Goal: Navigation & Orientation: Find specific page/section

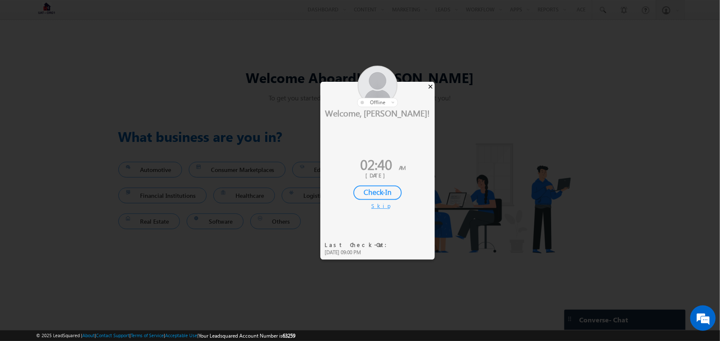
click at [430, 83] on div "×" at bounding box center [430, 86] width 9 height 9
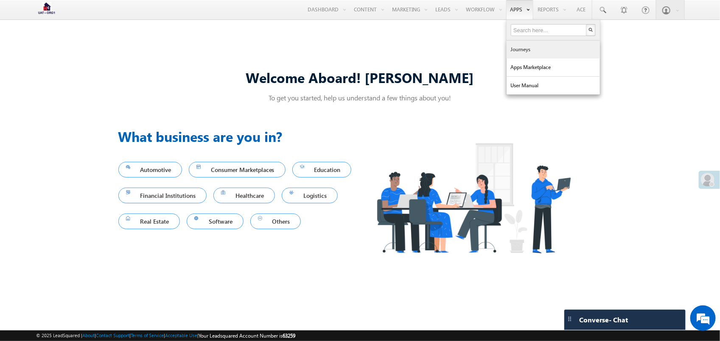
click at [519, 48] on link "Journeys" at bounding box center [552, 50] width 93 height 18
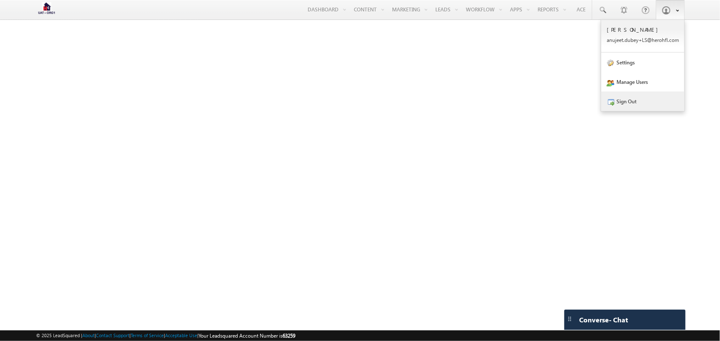
click at [654, 100] on link "Sign Out" at bounding box center [642, 102] width 83 height 20
